Goal: Transaction & Acquisition: Subscribe to service/newsletter

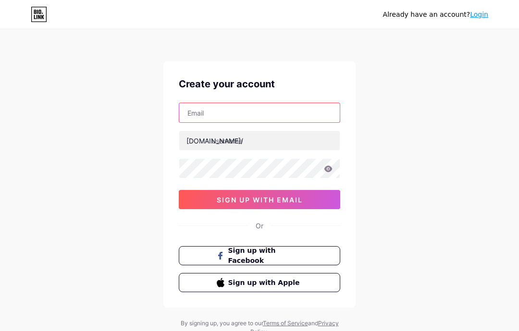
click at [304, 109] on input "text" at bounding box center [259, 112] width 160 height 19
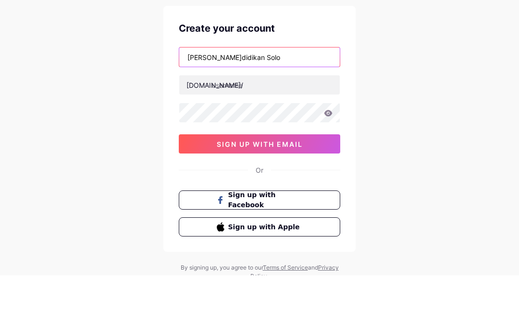
type input "Jelajah Pendidikan Solo"
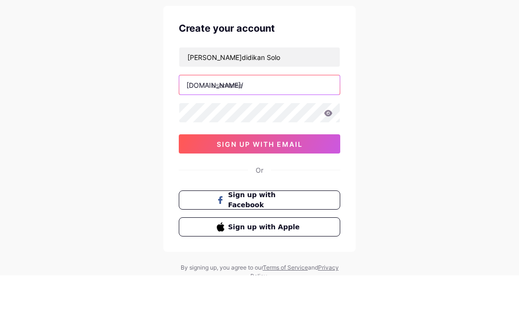
click at [282, 131] on input "text" at bounding box center [259, 140] width 160 height 19
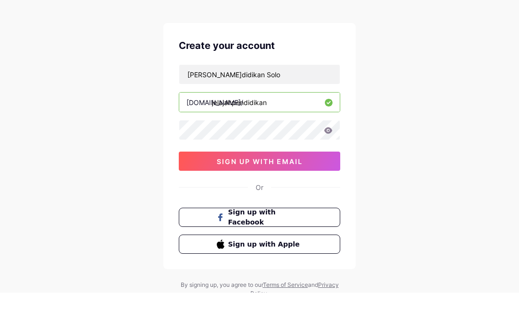
type input "jelajahpendidikan"
click at [441, 114] on div "Already have an account? Login Create your account Jelajah Pendidikan Solo bio.…" at bounding box center [259, 183] width 519 height 367
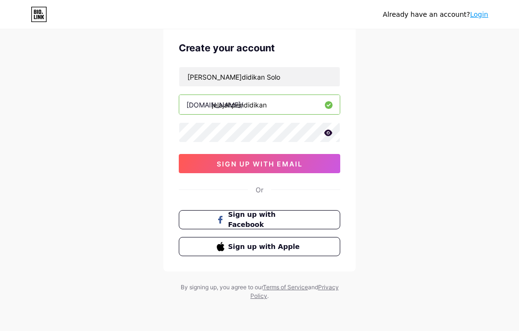
click at [329, 130] on icon at bounding box center [328, 133] width 8 height 6
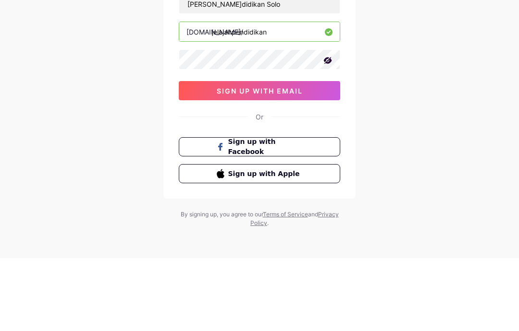
click at [388, 80] on div "Already have an account? Login Create your account Jelajah Pendidikan Solo bio.…" at bounding box center [259, 147] width 519 height 367
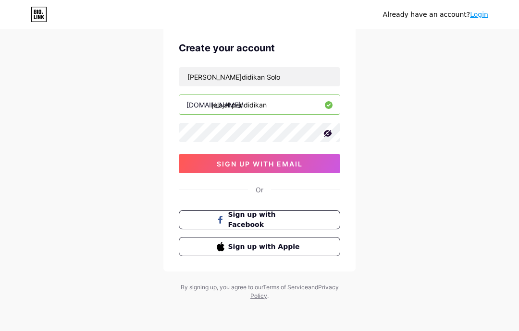
click at [315, 159] on button "sign up with email" at bounding box center [259, 163] width 161 height 19
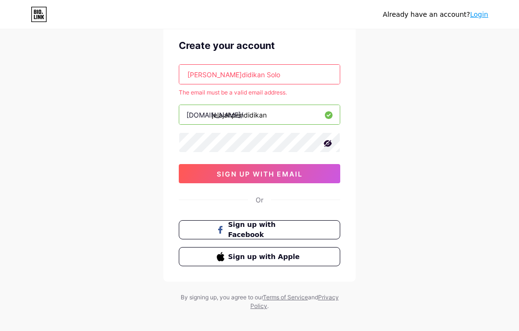
click at [292, 74] on input "[PERSON_NAME]didikan Solo" at bounding box center [259, 74] width 160 height 19
type input "Je"
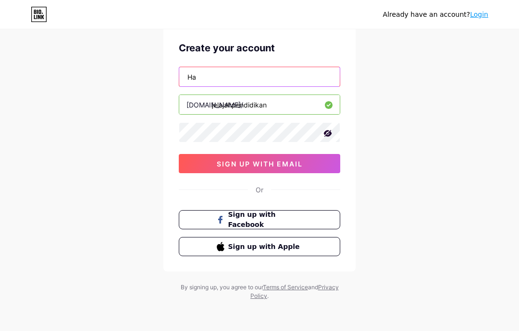
type input "H"
click at [443, 111] on div "Already have an account? Login Create your account halojp.jelajah bio.link/ jel…" at bounding box center [259, 147] width 519 height 367
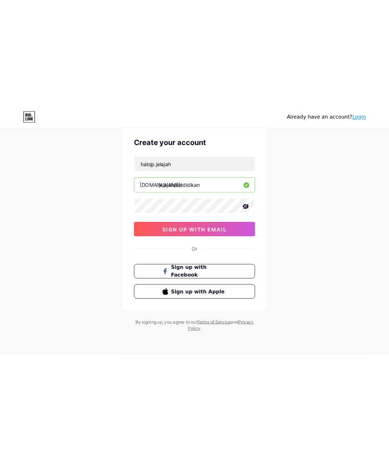
scroll to position [0, 0]
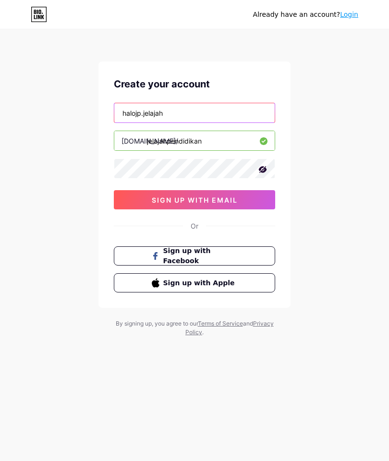
click at [211, 108] on input "halojp.jelajah" at bounding box center [194, 112] width 160 height 19
click at [199, 111] on input "halojp.jelajah" at bounding box center [194, 112] width 160 height 19
type input "[EMAIL_ADDRESS][DOMAIN_NAME]"
click at [331, 246] on div "Already have an account? Login Create your account halojp.jelajahpendidikan@gma…" at bounding box center [194, 183] width 389 height 367
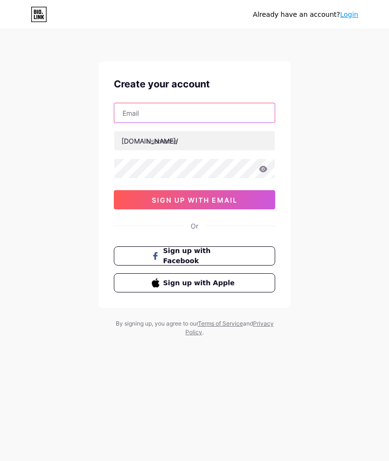
click at [213, 106] on input "text" at bounding box center [194, 112] width 160 height 19
type input "[EMAIL_ADDRESS][DOMAIN_NAME]"
click at [167, 144] on input "text" at bounding box center [194, 140] width 160 height 19
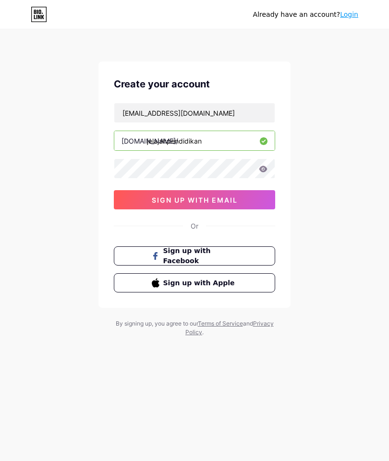
type input "jelajahpendidikan"
click at [262, 168] on icon at bounding box center [263, 169] width 9 height 7
click at [340, 236] on div "Already have an account? Login Create your account halojp.jelajahpendidikan@gma…" at bounding box center [194, 183] width 389 height 367
click at [227, 193] on button "sign up with email" at bounding box center [194, 199] width 161 height 19
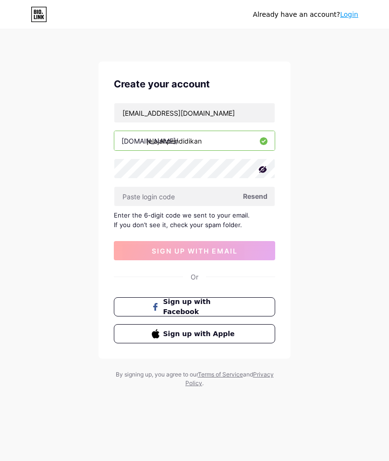
click at [200, 140] on input "jelajahpendidikan" at bounding box center [194, 140] width 160 height 19
click at [185, 190] on input "text" at bounding box center [194, 196] width 160 height 19
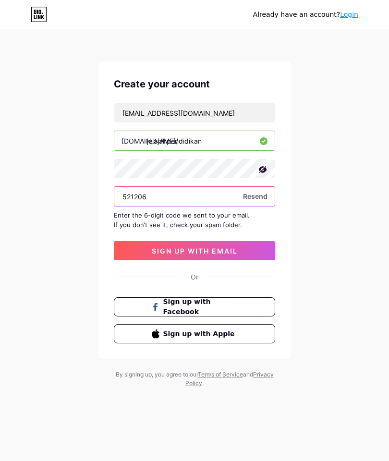
type input "521206"
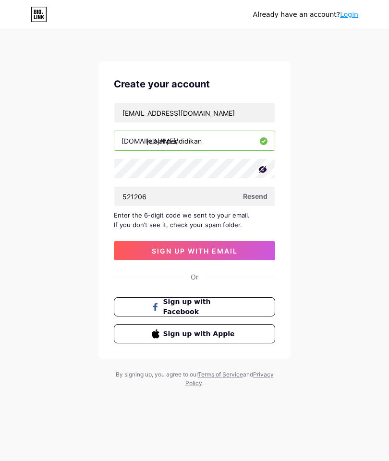
click at [314, 264] on div "Already have an account? Login Create your account halojp.jelajahpendidikan@gma…" at bounding box center [194, 209] width 389 height 418
click at [225, 252] on span "sign up with email" at bounding box center [195, 251] width 86 height 8
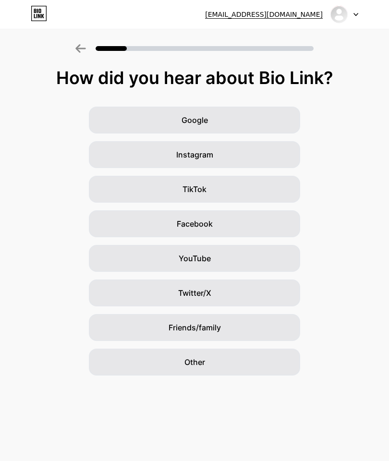
click at [253, 361] on div "Other" at bounding box center [194, 362] width 211 height 27
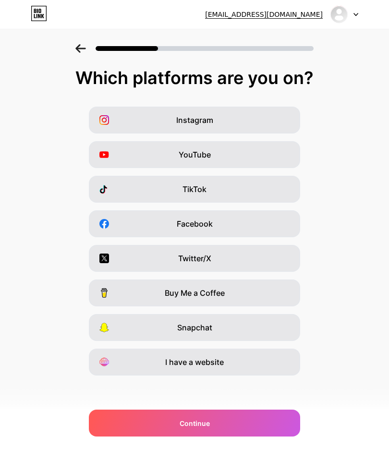
click at [235, 125] on div "Instagram" at bounding box center [194, 120] width 211 height 27
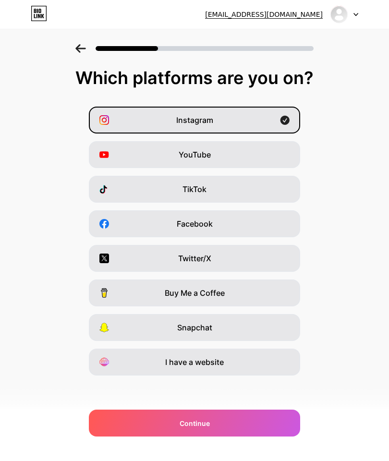
click at [226, 156] on div "YouTube" at bounding box center [194, 154] width 211 height 27
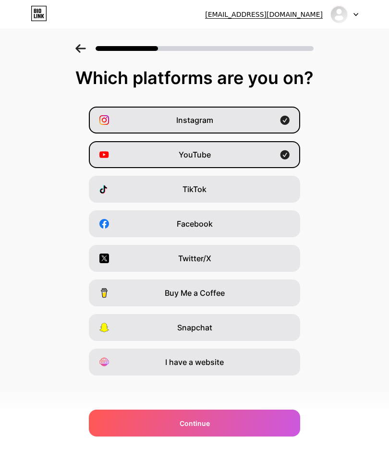
click at [260, 190] on div "TikTok" at bounding box center [194, 189] width 211 height 27
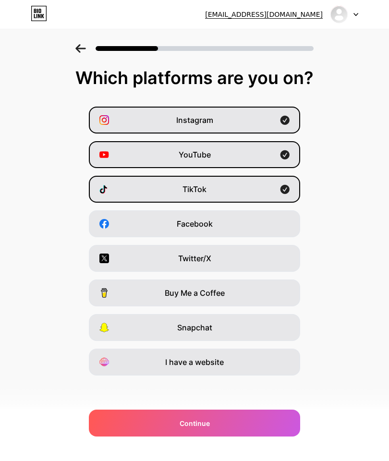
click at [238, 412] on div "Continue" at bounding box center [194, 423] width 211 height 27
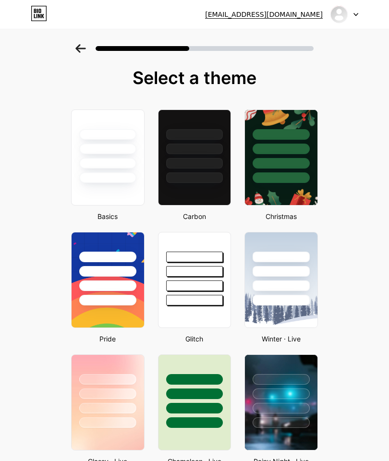
click at [120, 280] on div at bounding box center [108, 268] width 73 height 73
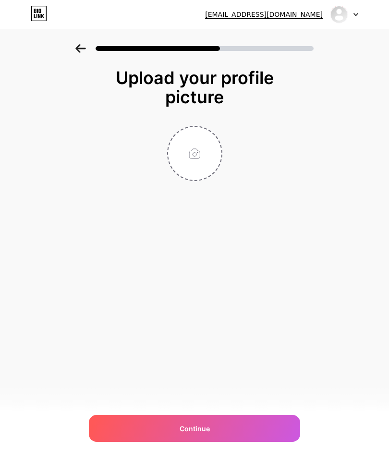
click at [201, 431] on span "Continue" at bounding box center [195, 429] width 30 height 10
click at [201, 161] on input "file" at bounding box center [194, 153] width 53 height 53
type input "C:\fakepath\jelajah pendidikan solo.png"
click at [225, 436] on div "Continue" at bounding box center [194, 428] width 211 height 27
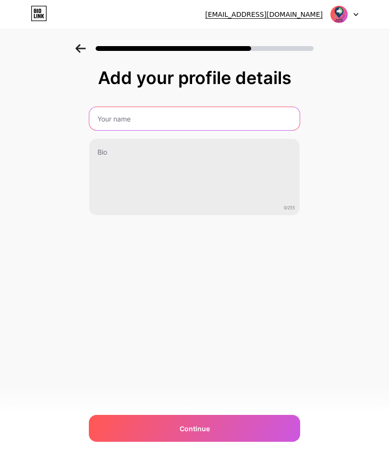
click at [187, 113] on input "text" at bounding box center [194, 118] width 210 height 23
type input "Jelajah Pendidikan Solo"
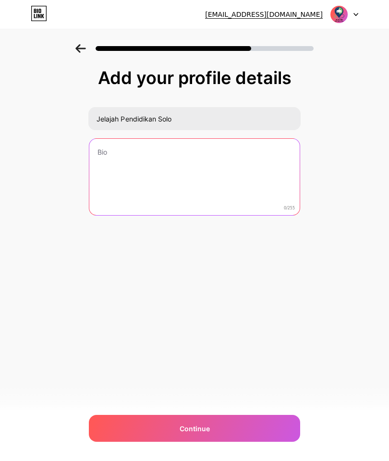
click at [208, 160] on textarea at bounding box center [194, 177] width 210 height 77
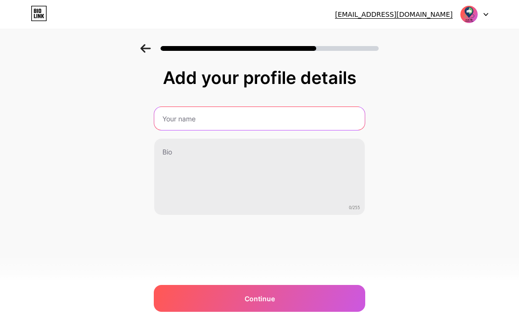
click at [257, 123] on input "text" at bounding box center [259, 118] width 210 height 23
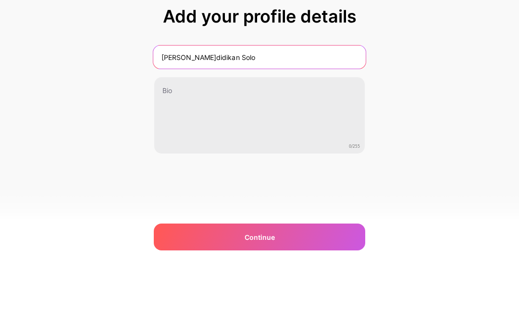
type input "[PERSON_NAME]didikan Solo"
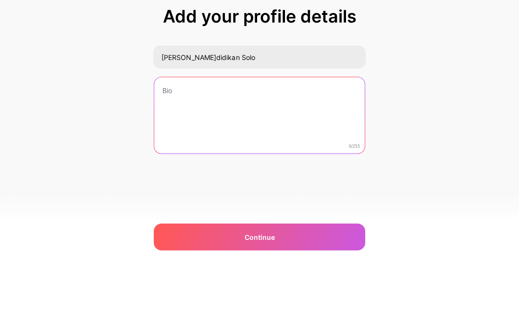
click at [181, 139] on textarea at bounding box center [259, 177] width 210 height 77
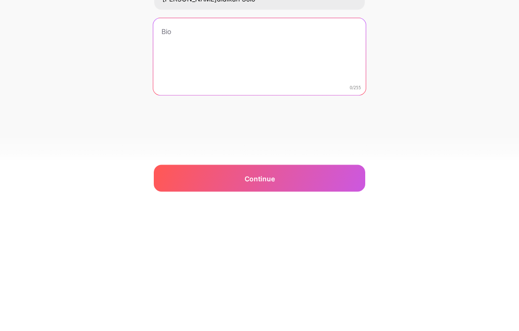
paste textarea "Jelajahi. [GEOGRAPHIC_DATA]. Tentukan. 📍 Eksplorasi sekolah & bimbel Solo 🎤 Kis…"
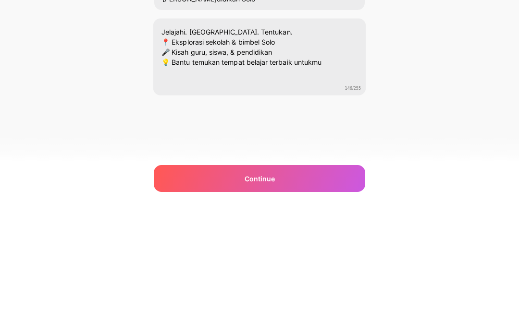
click at [74, 89] on div "Add your profile details [PERSON_NAME]didikan Solo [PERSON_NAME]. [GEOGRAPHIC_D…" at bounding box center [259, 153] width 519 height 219
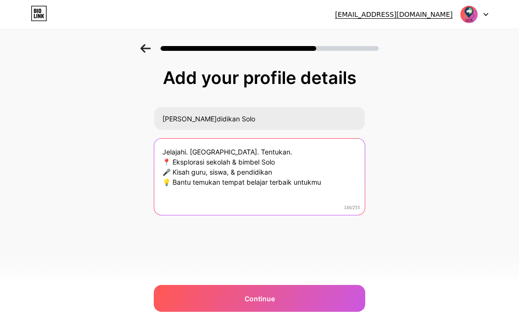
click at [236, 139] on textarea "Jelajahi. [GEOGRAPHIC_DATA]. Tentukan. 📍 Eksplorasi sekolah & bimbel Solo 🎤 Kis…" at bounding box center [259, 177] width 210 height 77
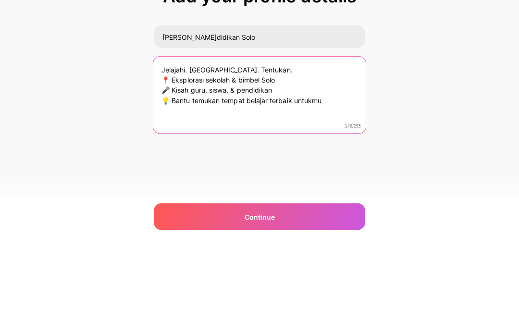
click at [202, 138] on textarea "Jelajahi. [GEOGRAPHIC_DATA]. Tentukan. 📍 Eksplorasi sekolah & bimbel Solo 🎤 Kis…" at bounding box center [259, 177] width 212 height 78
click at [201, 138] on textarea "Jelajahi. [GEOGRAPHIC_DATA]. Tentukan. 📍 Eksplorasi sekolah & bimbel Solo 🎤 Kis…" at bounding box center [259, 177] width 212 height 78
click at [287, 138] on textarea "Jelajahi. [GEOGRAPHIC_DATA]. Tentukan. 📍 Eksplorasi sekolah & bimbel Solo 🎤 Kis…" at bounding box center [259, 177] width 212 height 78
click at [236, 138] on textarea "Jelajahi. Kenali. Tentukan. 📍 Eksplorasi sekolah & bimbel Solo 🎤 Kisah guru, si…" at bounding box center [259, 177] width 212 height 78
click at [285, 138] on textarea "Jelajahi. Kenali. Tentukan. 📍 Eksplorasi sekolah & bimbel Solo 🎤 Kisah guru, si…" at bounding box center [259, 177] width 212 height 78
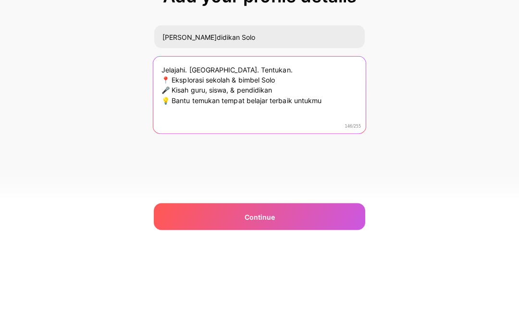
click at [235, 138] on textarea "Jelajahi. Kenali. Tentukan. 📍 Eksplorasi sekolah & bimbel Solo 🎤 Kisah guru, si…" at bounding box center [259, 177] width 212 height 78
click at [256, 138] on textarea "Jelajahi. Kenali. Tentukan. 📍 Eksplorasi sekolah, bimbel Solo 🎤 Kisah guru, sis…" at bounding box center [259, 177] width 212 height 78
click at [340, 138] on textarea "Jelajahi. Kenali. Tentukan. 📍 Eksplorasi sekolah, bimbel, & tempat belajar Solo…" at bounding box center [259, 177] width 212 height 78
type textarea "Jelajahi. Kenali. Tentukan. 📍 Eksplorasi sekolah, bimbel, & tempat belajar Solo…"
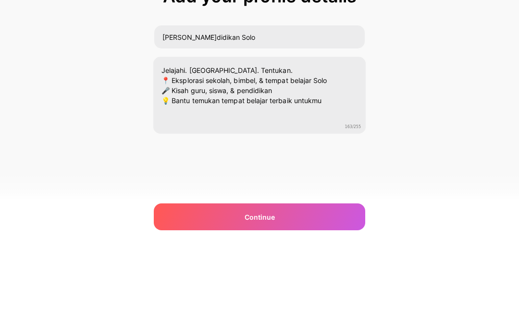
click at [409, 102] on div "Add your profile details Jelajah Pendidikan Solo Jelajahi. Kenali. Tentukan. 📍 …" at bounding box center [259, 153] width 519 height 219
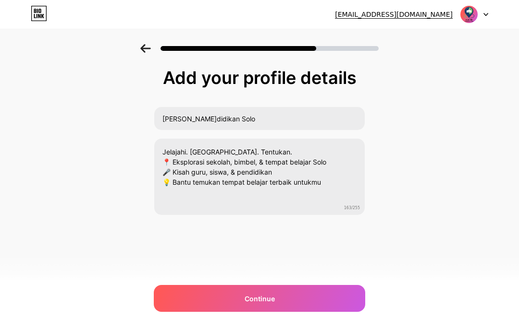
click at [283, 291] on div "Continue" at bounding box center [259, 298] width 211 height 27
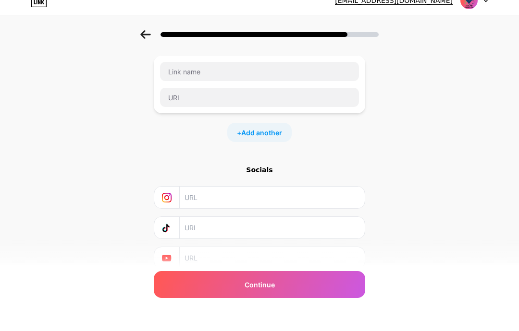
scroll to position [0, 0]
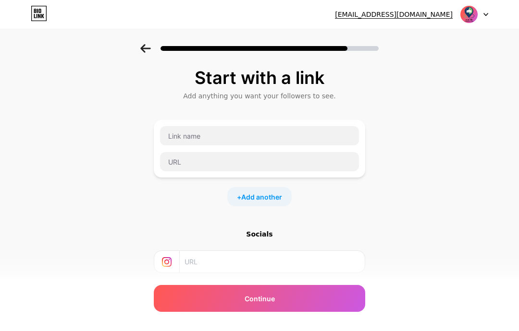
click at [284, 265] on input "text" at bounding box center [271, 262] width 174 height 22
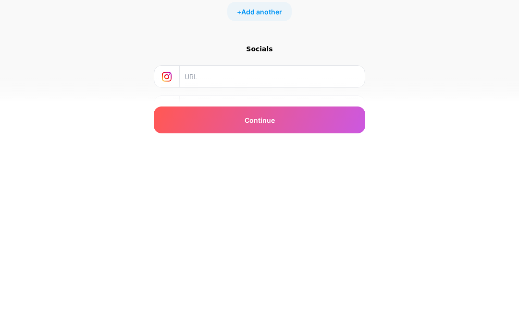
scroll to position [89, 0]
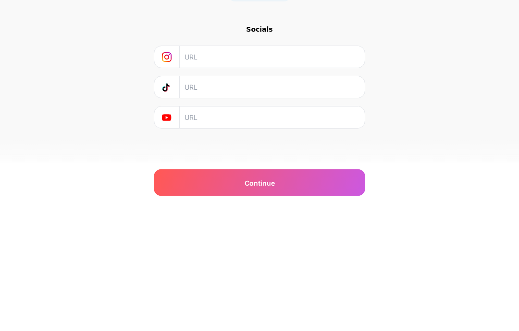
click at [198, 162] on input "text" at bounding box center [271, 173] width 174 height 22
paste input "https://www.instagram.com/jelajahpendidikan.solo?igsh=NjE0bG5jeW54OXUy"
type input "https://www.instagram.com/jelajahpendidikan.solo?igsh=NjE0bG5jeW54OXUy https://…"
click at [204, 193] on input "text" at bounding box center [271, 204] width 174 height 22
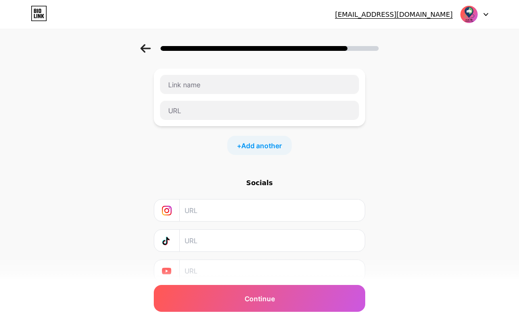
scroll to position [50, 0]
click at [313, 213] on input "text" at bounding box center [271, 212] width 174 height 22
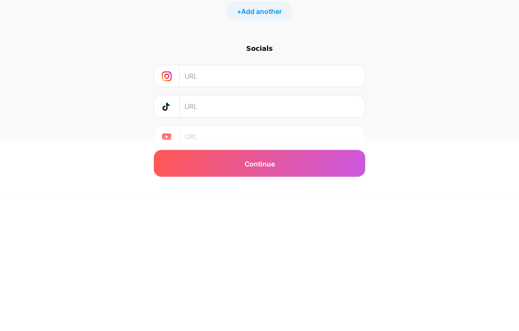
paste input "[URL][DOMAIN_NAME][PERSON_NAME][DOMAIN_NAME]"
type input "https://www.instagram.com/jelajahpendidikan.solo"
click at [435, 136] on div "Start with a link Add anything you want your followers to see. + Add another So…" at bounding box center [259, 163] width 519 height 338
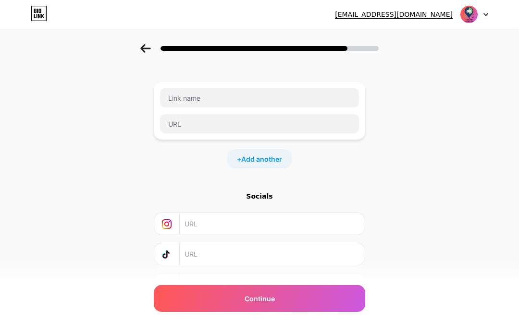
scroll to position [50, 0]
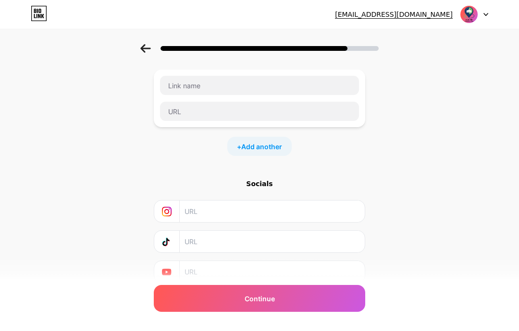
click at [260, 210] on input "text" at bounding box center [271, 212] width 174 height 22
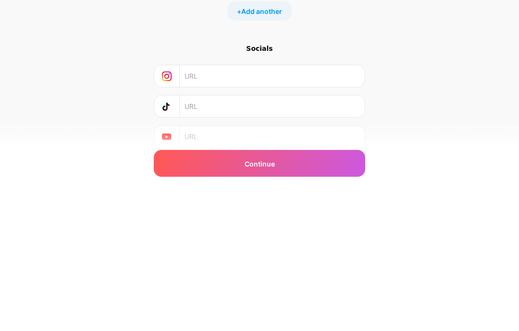
paste input "https://www.instagram.com/jelajahpendidikan.solo?igsh=NjE0bG5jeW54OXUy"
type input "https://www.instagram.com/jelajahpendidikan.solo"
click at [231, 231] on input "text" at bounding box center [271, 242] width 174 height 22
type input "W"
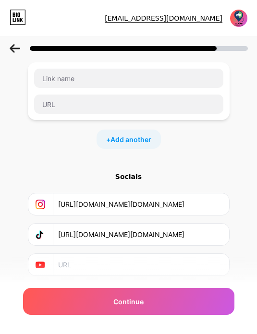
scroll to position [42, 0]
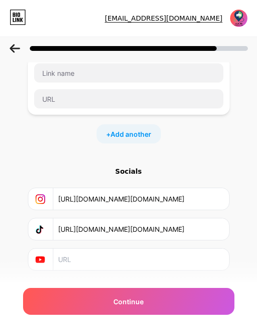
type input "https://www.tiktok.com/@jelajahpendidikan.solo"
click at [96, 267] on input "text" at bounding box center [140, 260] width 165 height 22
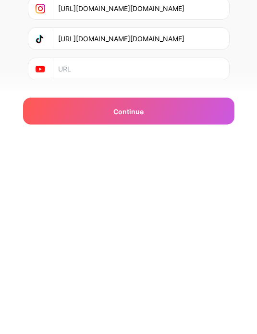
paste input "https://youtube.com/@jelajahpendidikan?si=nbfYdcRudiC4RkN5"
type input "https://youtube.com/@jelajahpendidikan?si=nbfYdcRudiC4RkN5"
click at [159, 288] on div "Continue" at bounding box center [128, 301] width 211 height 27
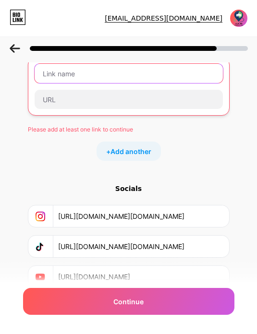
click at [164, 75] on input "text" at bounding box center [129, 73] width 188 height 19
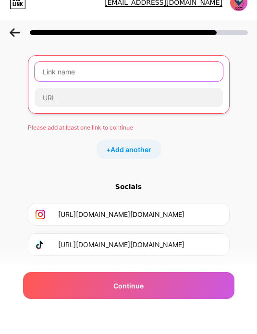
scroll to position [27, 0]
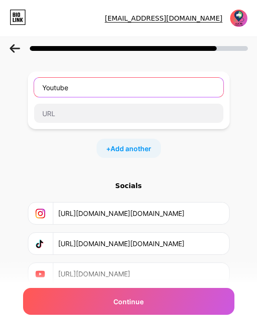
type input "Youtube"
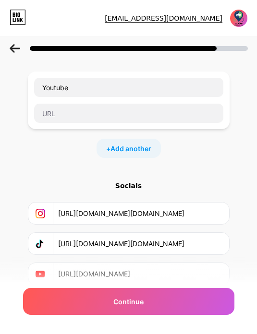
click at [90, 120] on input "text" at bounding box center [128, 113] width 189 height 19
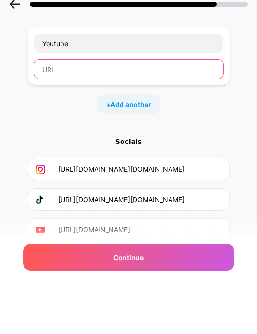
paste input "https://youtube.com/@jelajahpendidikan?si=nbfYdcRudiC4RkN5"
type input "https://youtube.com/@jelajahpendidikan?si=nbfYdcRudiC4RkN5"
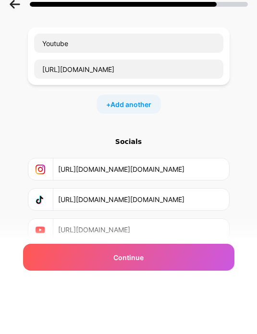
click at [193, 122] on div "Start with a link Add anything you want your followers to see. Youtube https://…" at bounding box center [128, 159] width 211 height 252
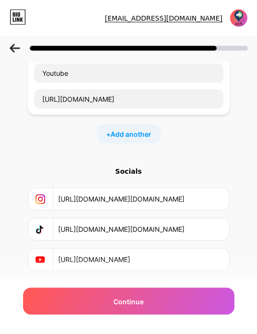
scroll to position [42, 0]
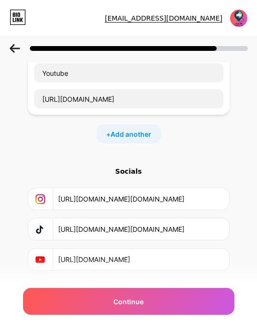
click at [166, 307] on div "Continue" at bounding box center [128, 301] width 211 height 27
click at [173, 300] on div "Continue" at bounding box center [128, 301] width 211 height 27
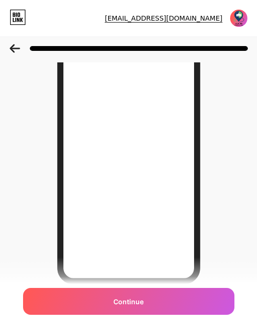
scroll to position [96, 0]
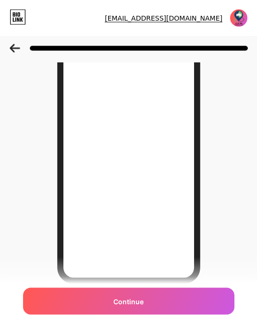
click at [192, 299] on div "Continue" at bounding box center [128, 301] width 211 height 27
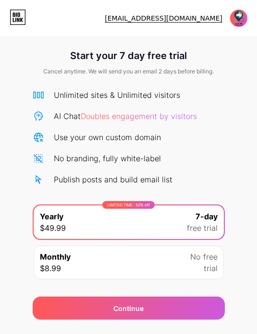
click at [201, 229] on span "free trial" at bounding box center [202, 228] width 31 height 12
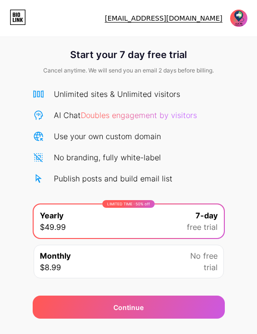
scroll to position [36, 0]
click at [212, 221] on span "free trial" at bounding box center [202, 227] width 31 height 12
click at [239, 26] on img at bounding box center [239, 18] width 18 height 18
click at [196, 173] on div "Publish posts and build email list" at bounding box center [129, 179] width 192 height 12
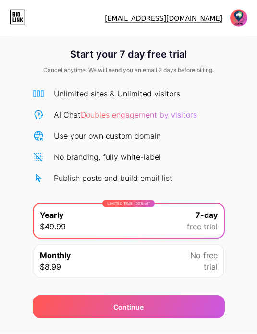
scroll to position [0, 0]
